Goal: Navigation & Orientation: Understand site structure

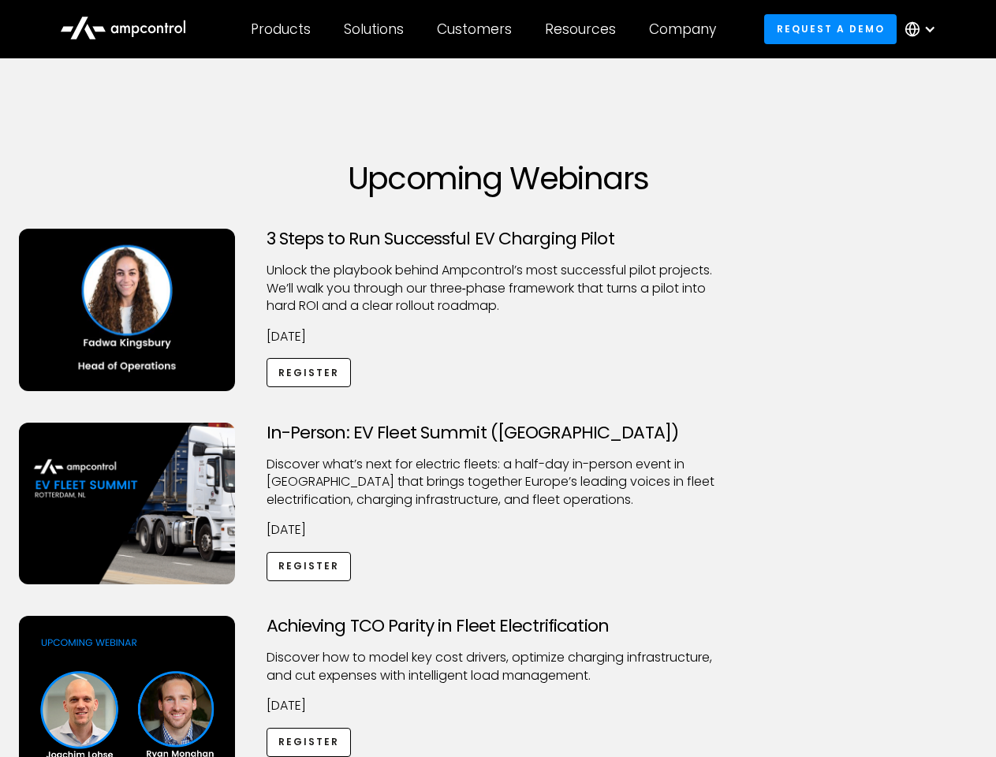
click at [485, 29] on div "Customers" at bounding box center [474, 29] width 75 height 17
click at [280, 29] on div "Products" at bounding box center [281, 29] width 60 height 17
click at [375, 29] on div "Solutions" at bounding box center [374, 29] width 60 height 17
click at [477, 29] on div "Customers" at bounding box center [474, 29] width 75 height 17
click at [584, 29] on div "Resources" at bounding box center [580, 29] width 71 height 17
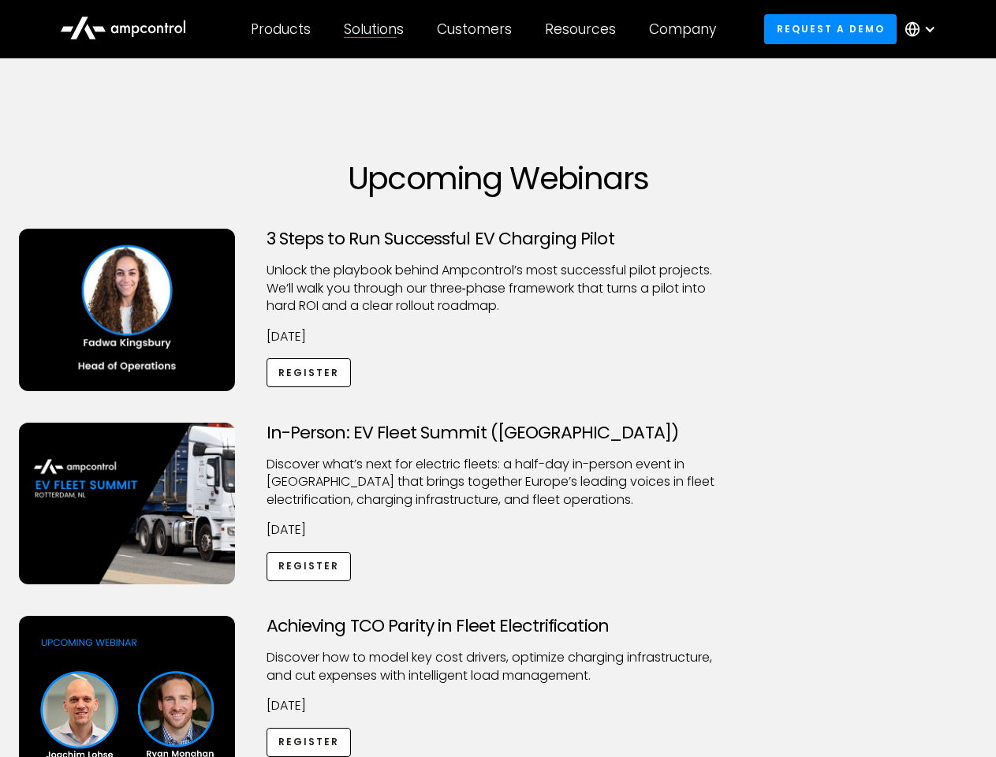
click at [688, 29] on div "Company" at bounding box center [682, 29] width 67 height 17
click at [925, 29] on div at bounding box center [930, 29] width 13 height 13
